Goal: Information Seeking & Learning: Learn about a topic

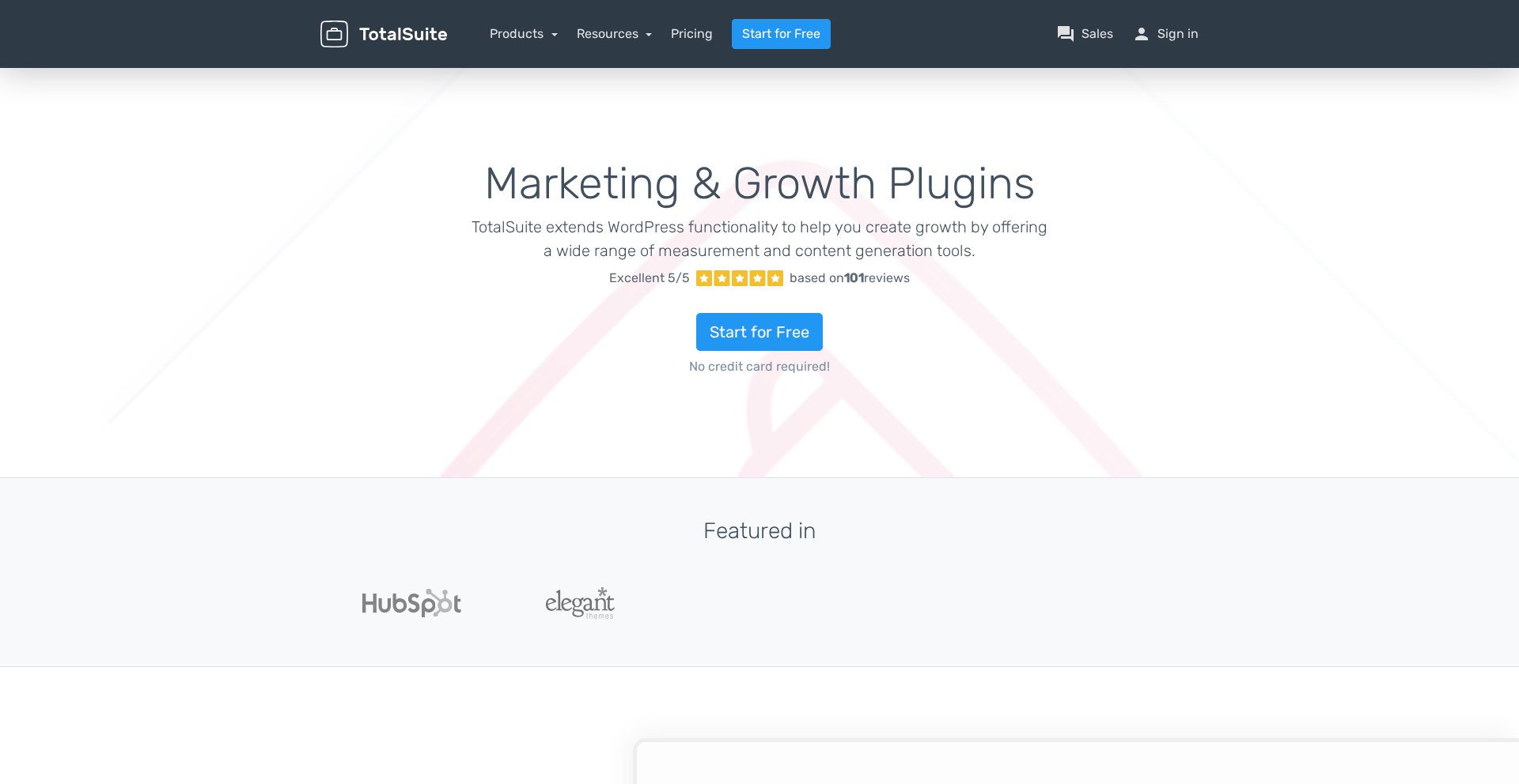
type input "totalsuite"
click at [536, 32] on link "Products" at bounding box center [524, 33] width 68 height 15
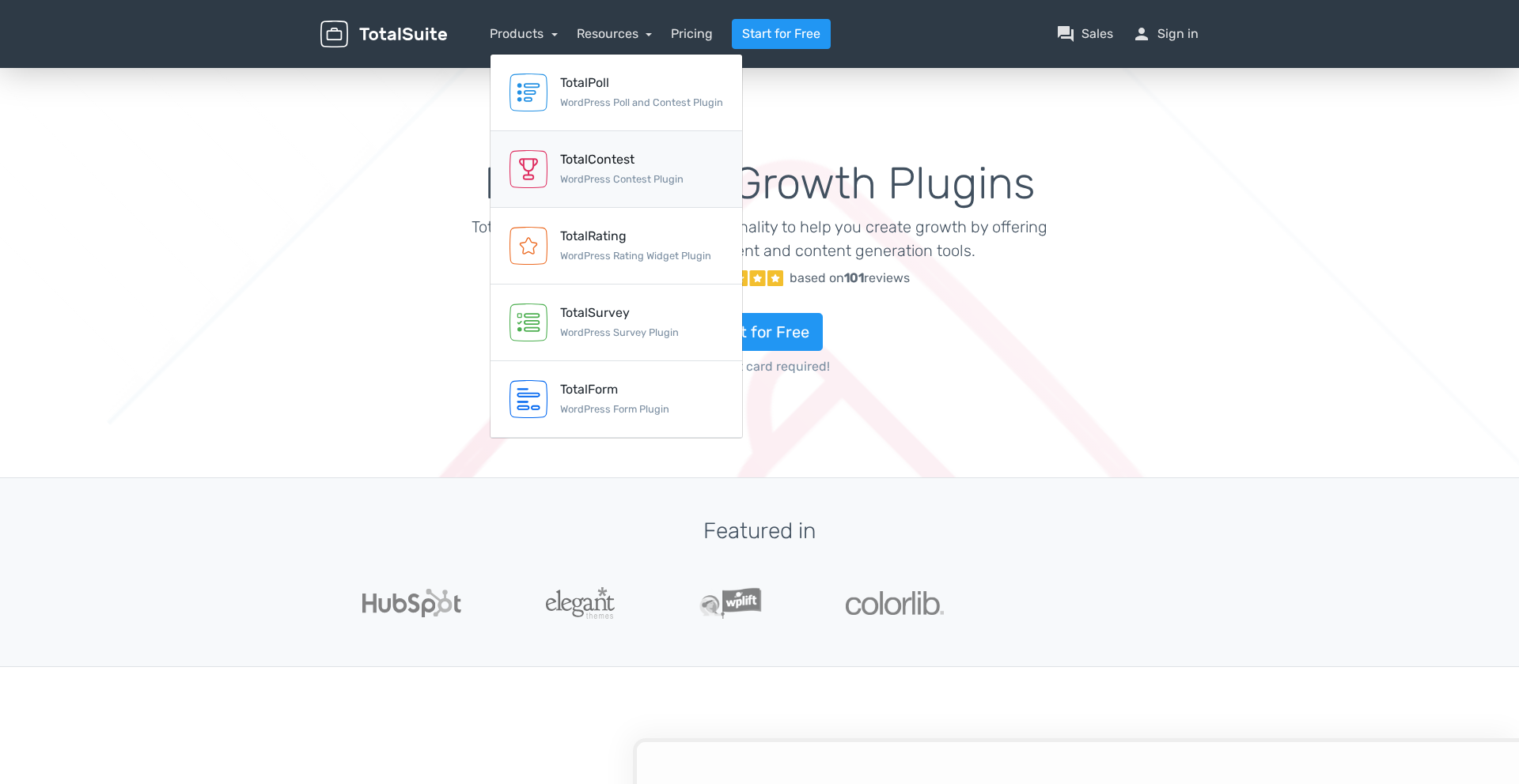
click at [584, 153] on div "TotalContest" at bounding box center [621, 159] width 123 height 19
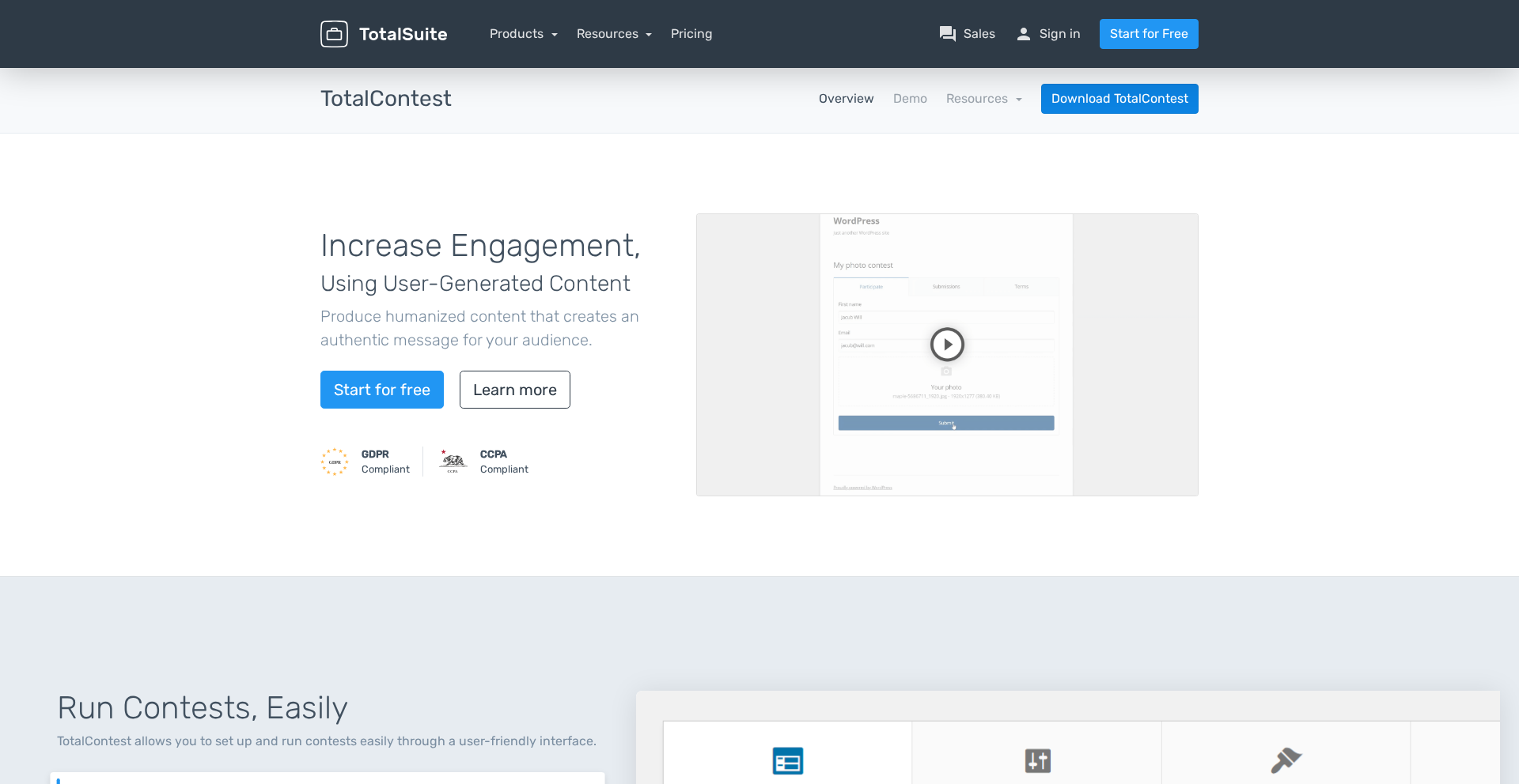
type input "totalsuite"
click at [894, 100] on link "Demo" at bounding box center [910, 99] width 34 height 19
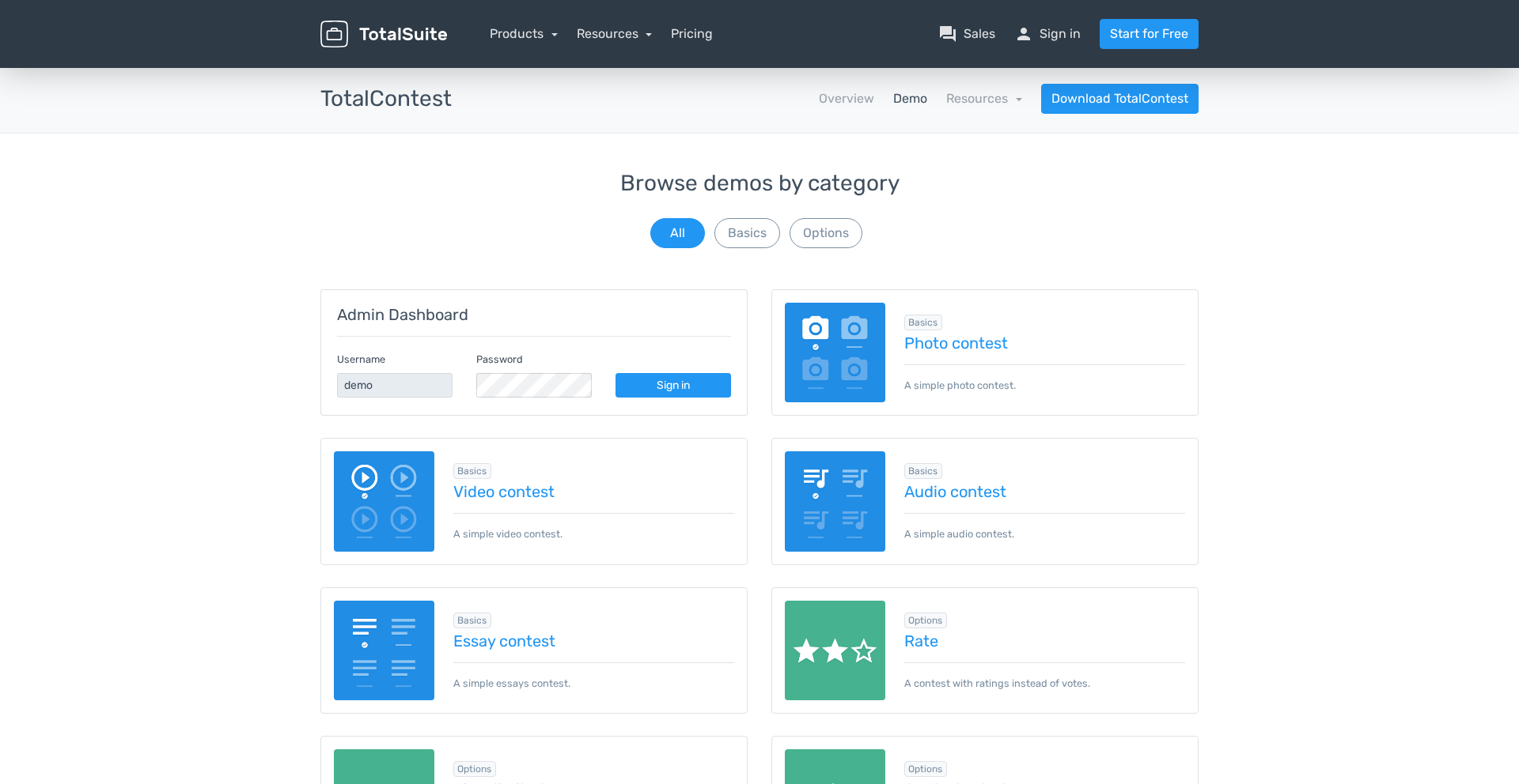
type input "totalsuite"
click at [919, 348] on link "Photo contest" at bounding box center [1044, 342] width 282 height 17
click at [833, 106] on link "Overview" at bounding box center [846, 99] width 55 height 19
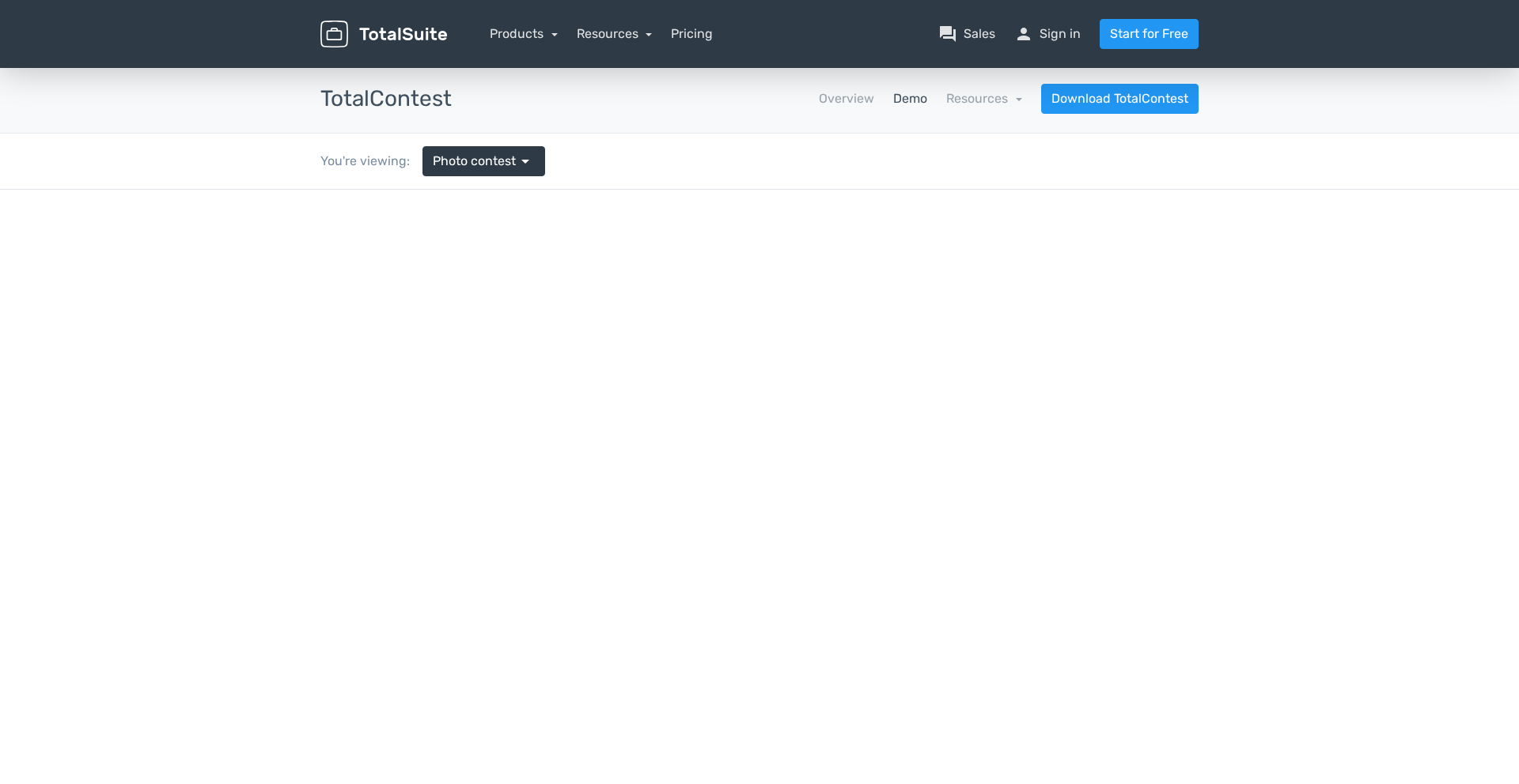
type input "totalsuite"
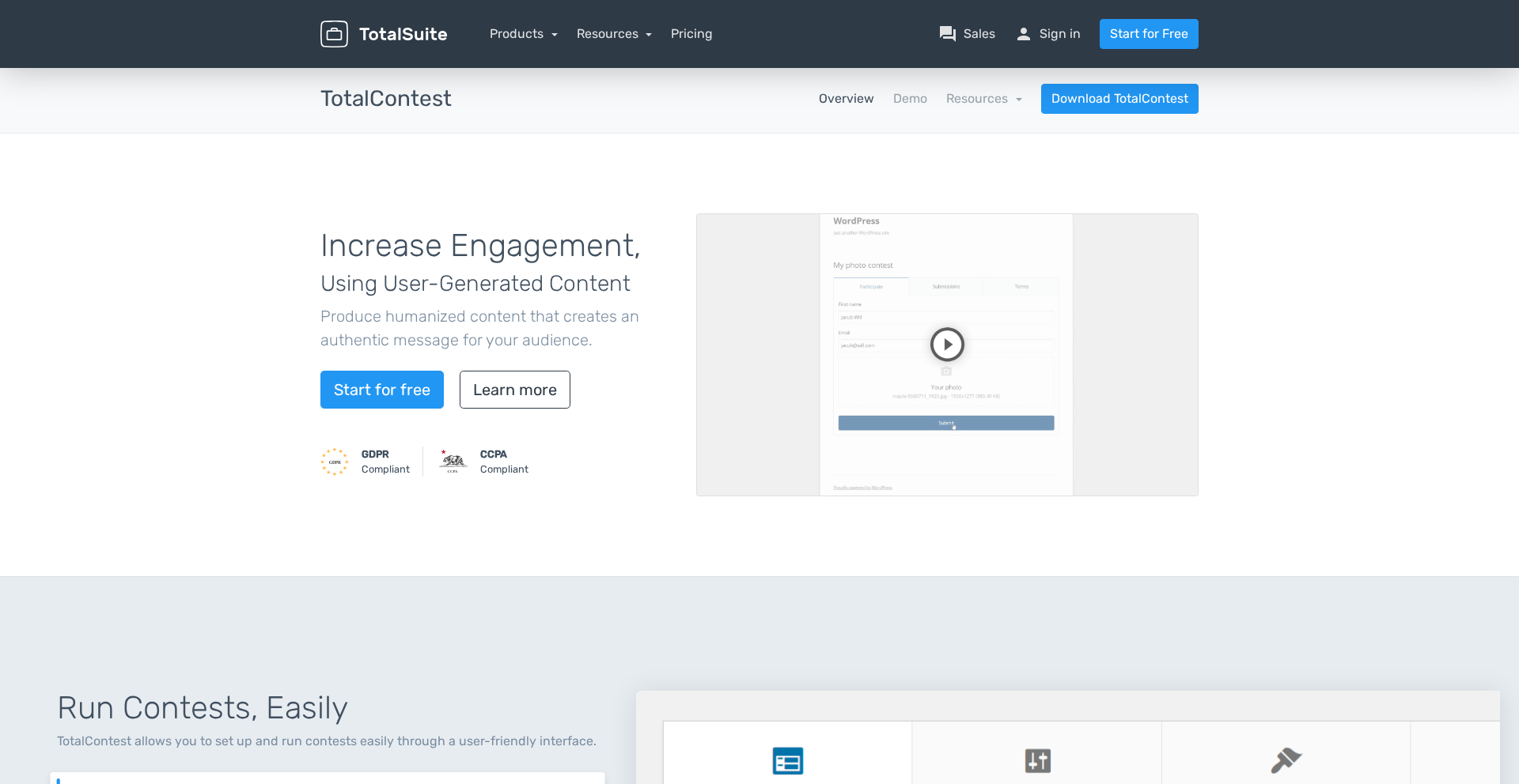
type input "totalsuite"
click at [918, 103] on link "Demo" at bounding box center [910, 99] width 34 height 19
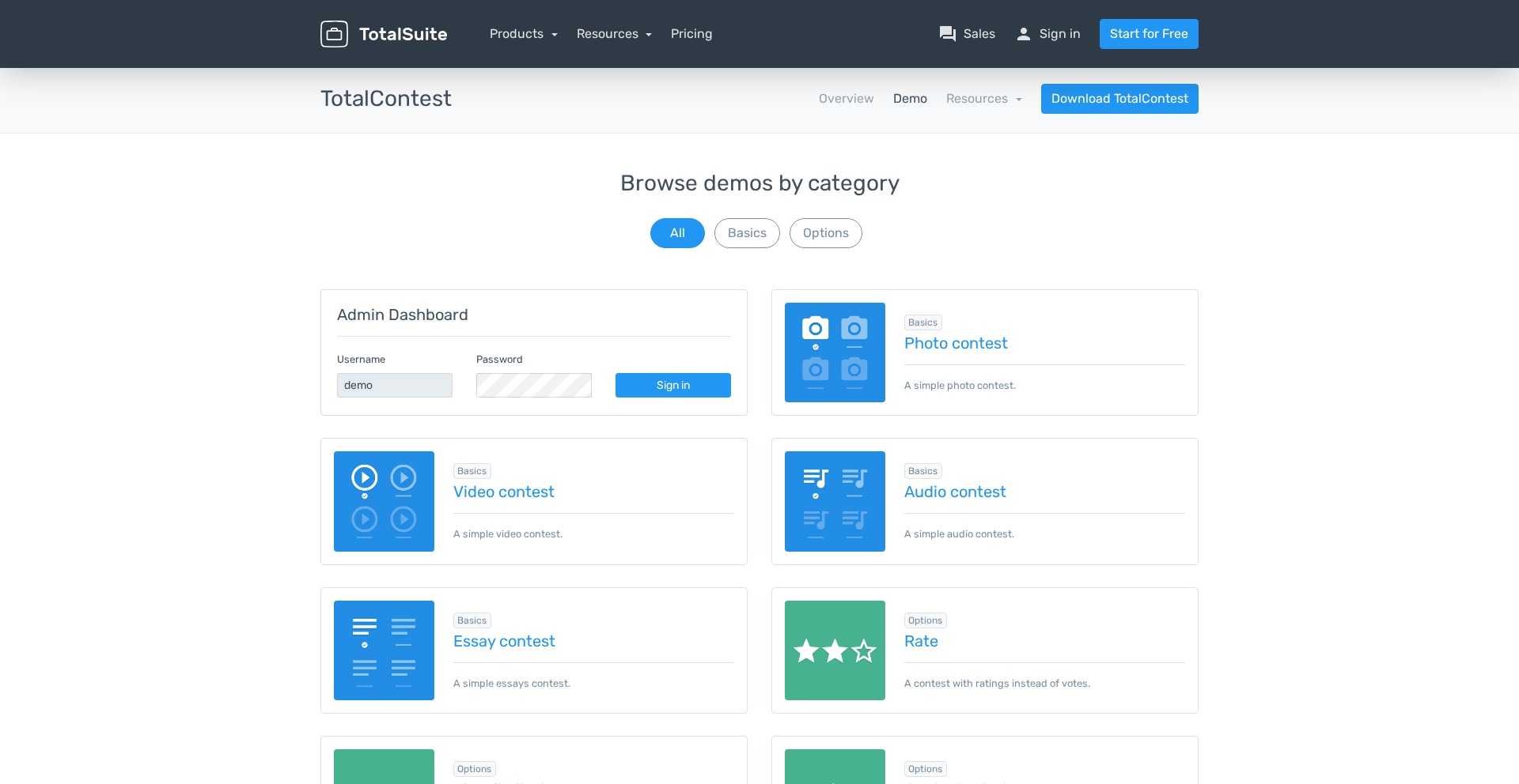
type input "totalsuite"
